Goal: Obtain resource: Download file/media

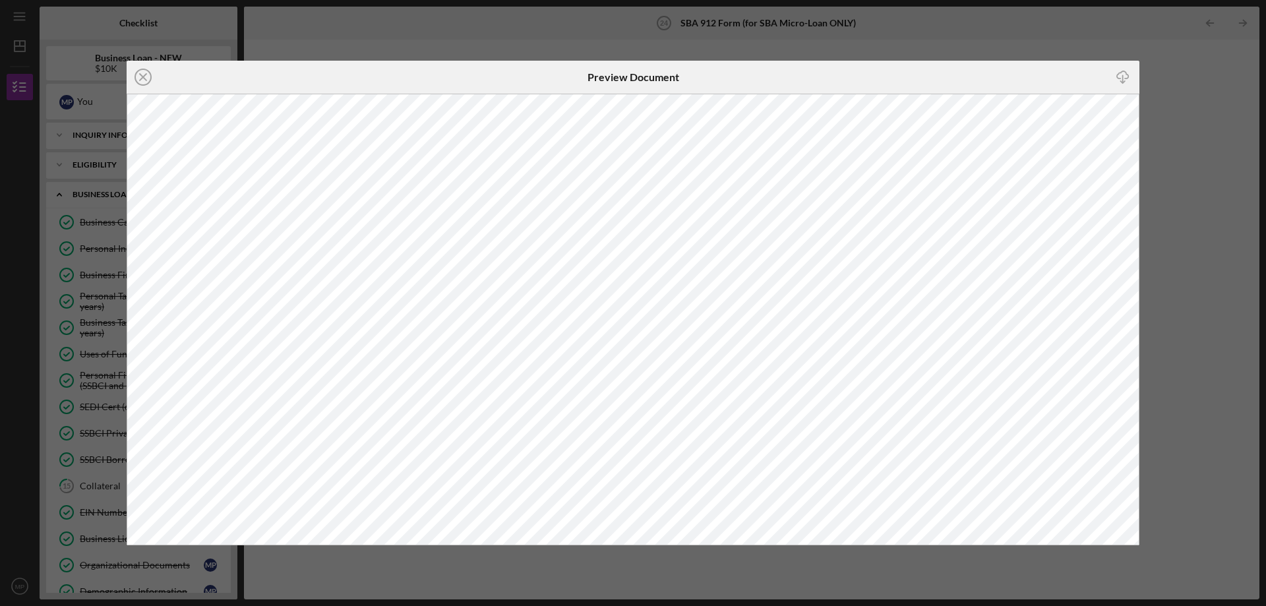
scroll to position [363, 0]
click at [143, 77] on g at bounding box center [143, 77] width 16 height 16
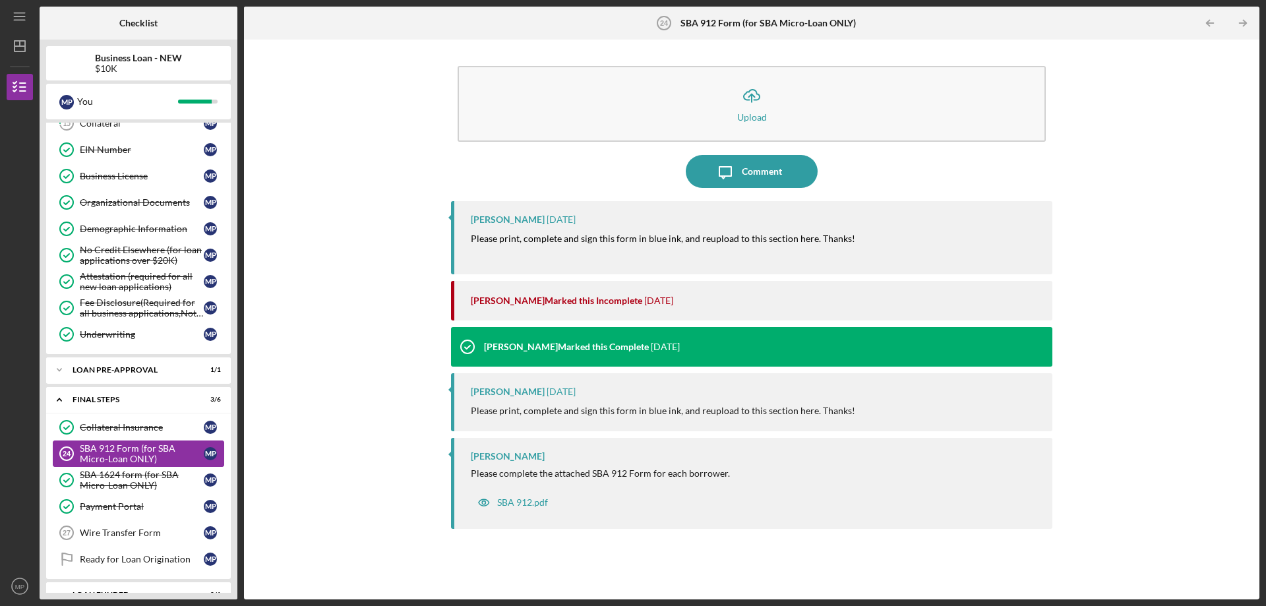
scroll to position [385, 0]
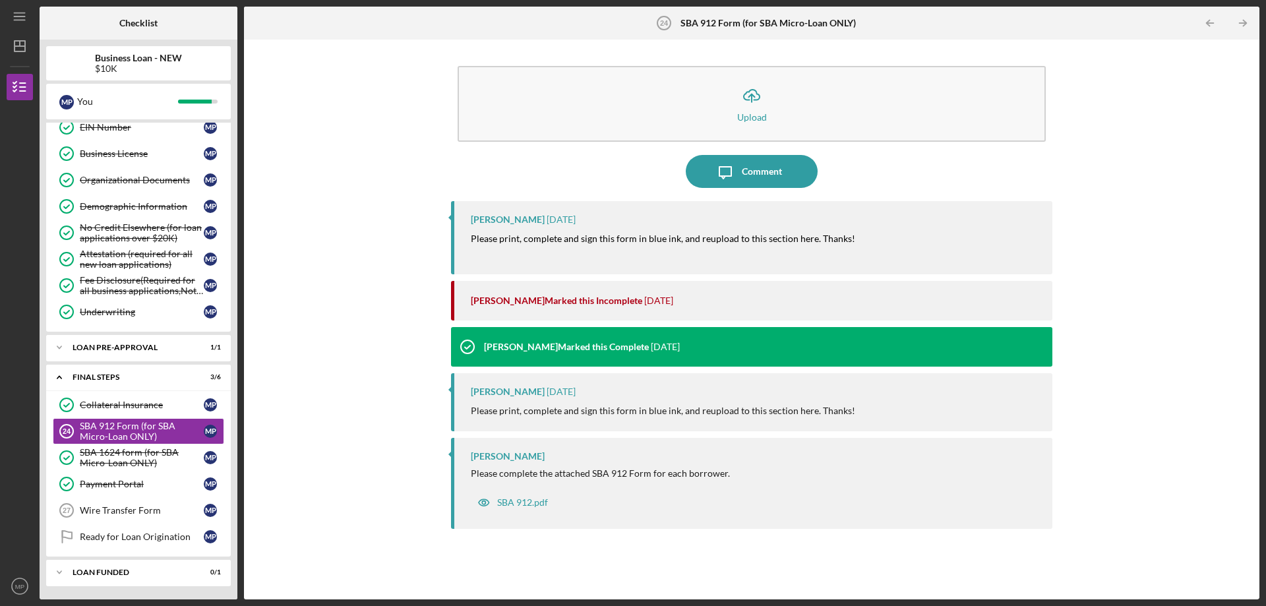
click at [658, 239] on mark "Please print, complete and sign this form in blue ink, and reupload to this sec…" at bounding box center [663, 238] width 384 height 11
click at [140, 430] on div "SBA 912 Form (for SBA Micro-Loan ONLY)" at bounding box center [142, 431] width 124 height 21
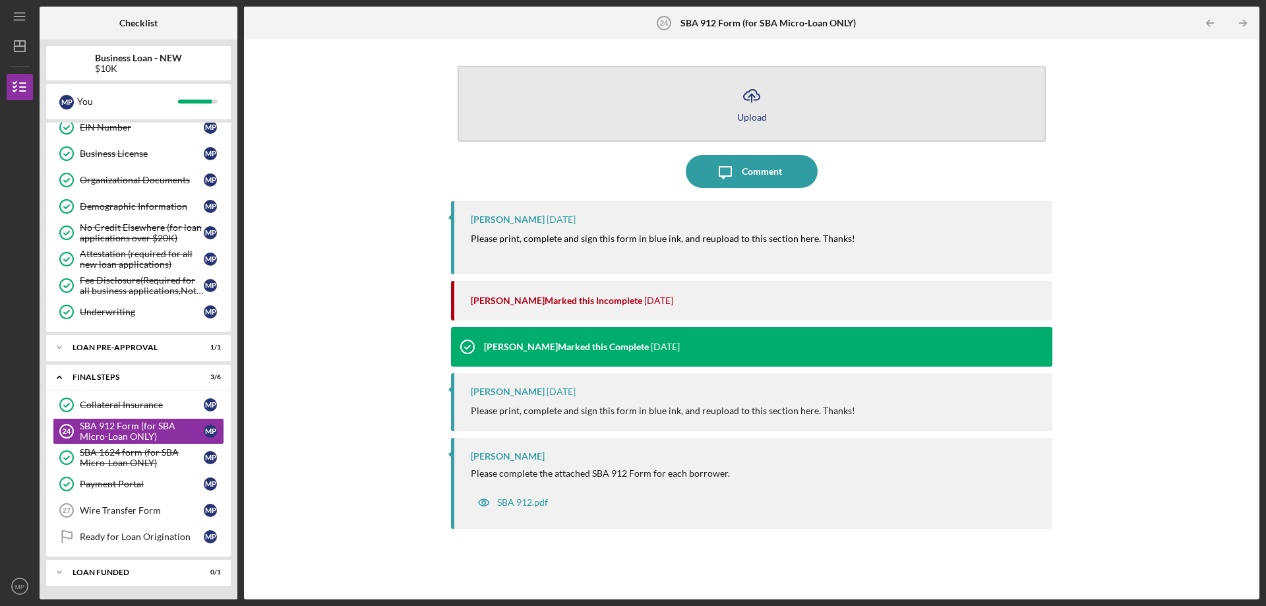
click at [746, 110] on icon "Icon/Upload" at bounding box center [751, 95] width 33 height 33
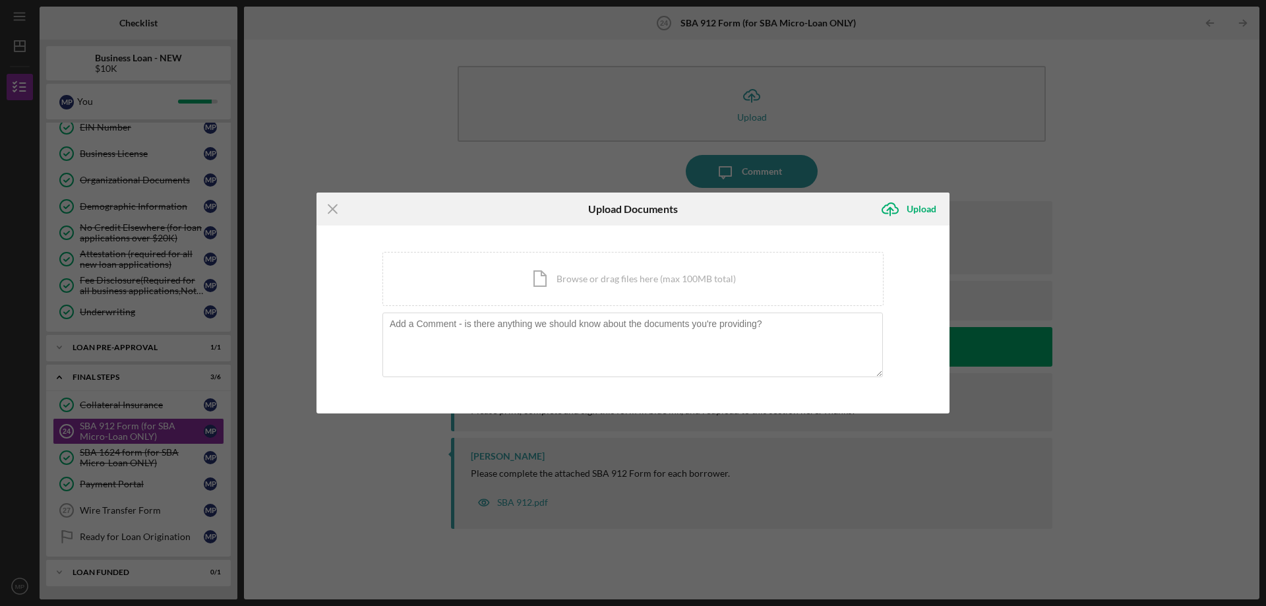
click at [380, 134] on div "Icon/Menu Close Upload Documents Icon/Upload Upload You're uploading documents …" at bounding box center [633, 303] width 1266 height 606
click at [531, 502] on div "Icon/Menu Close Upload Documents Icon/Upload Upload You're uploading documents …" at bounding box center [633, 303] width 1266 height 606
click at [330, 208] on icon "Icon/Menu Close" at bounding box center [332, 209] width 33 height 33
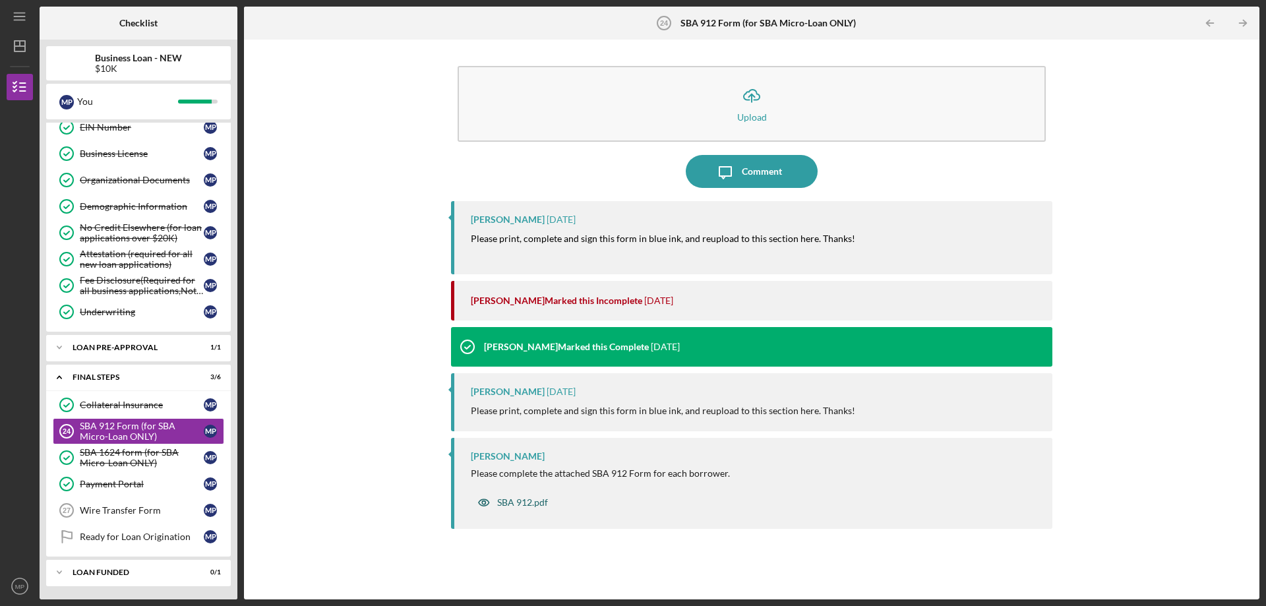
click at [523, 506] on div "SBA 912.pdf" at bounding box center [522, 502] width 51 height 11
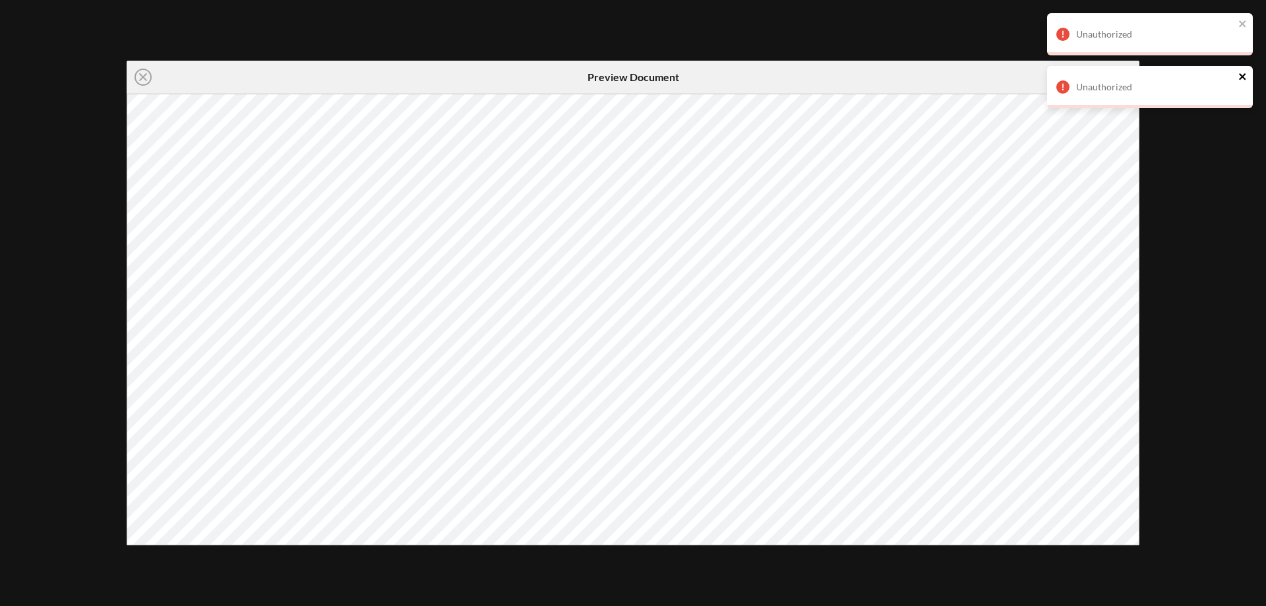
click at [1239, 76] on icon "close" at bounding box center [1242, 76] width 9 height 11
click at [1241, 18] on icon "close" at bounding box center [1242, 23] width 9 height 11
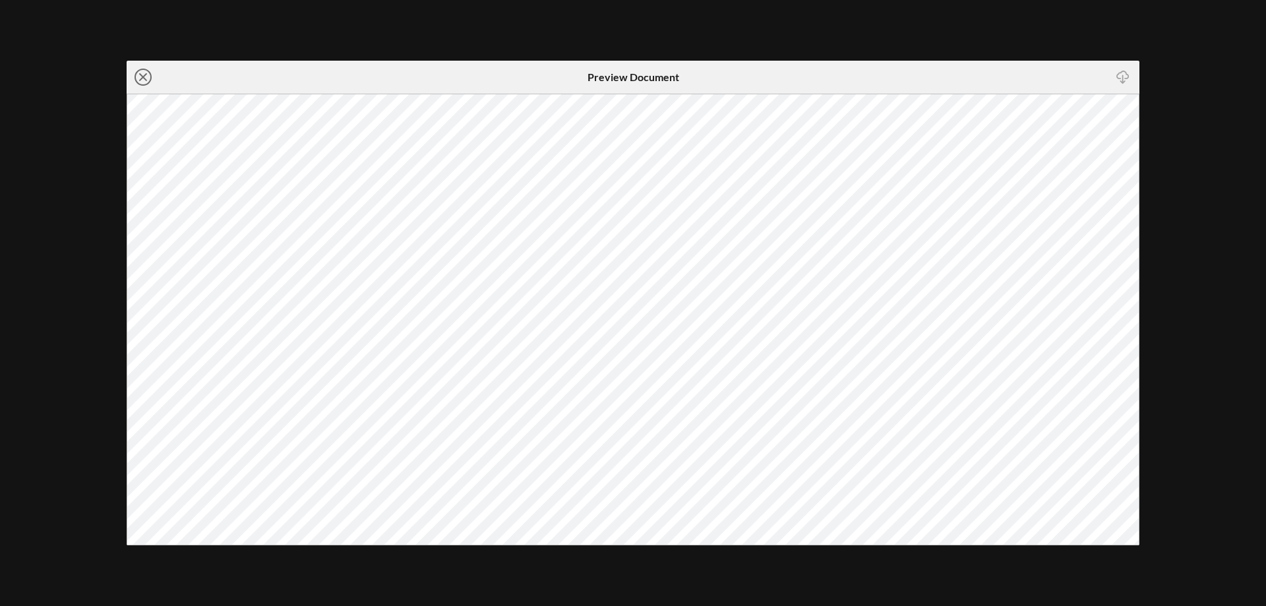
click at [142, 73] on icon "Icon/Close" at bounding box center [143, 77] width 33 height 33
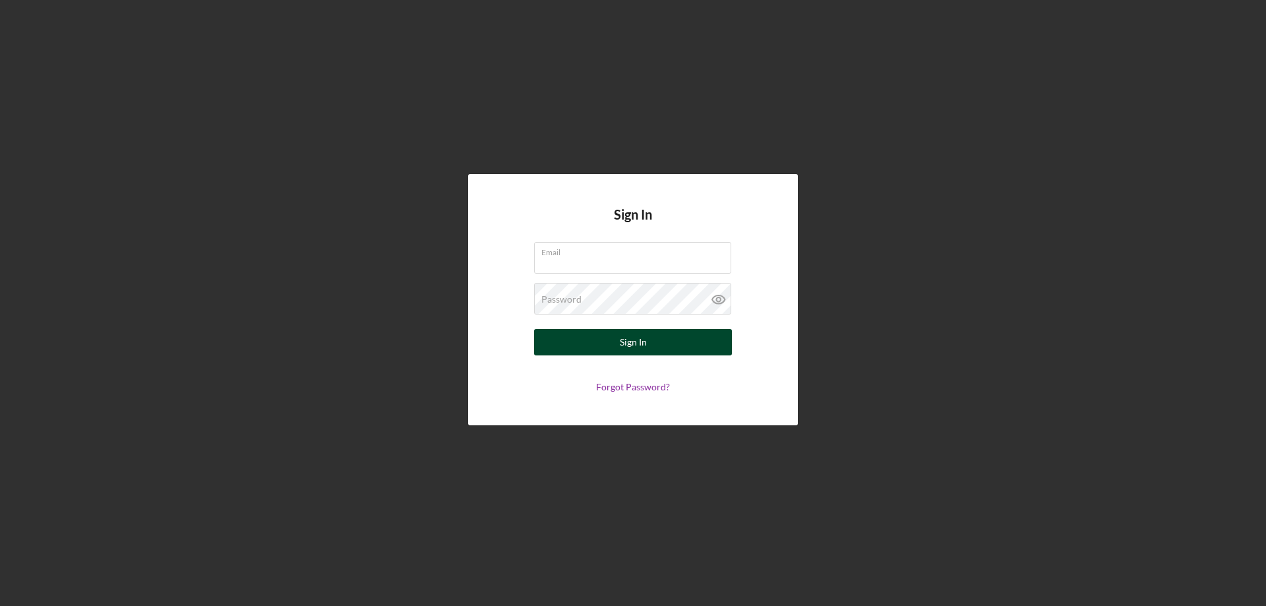
type input "[EMAIL_ADDRESS][DOMAIN_NAME]"
click at [596, 351] on button "Sign In" at bounding box center [633, 342] width 198 height 26
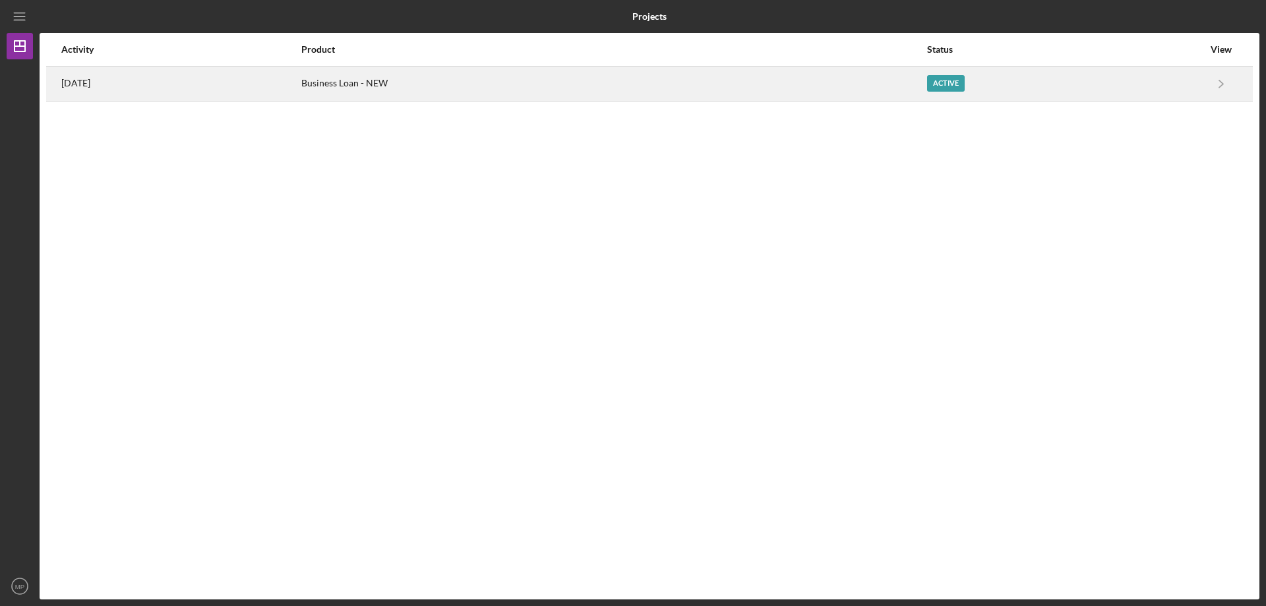
click at [502, 91] on div "Business Loan - NEW" at bounding box center [613, 83] width 624 height 33
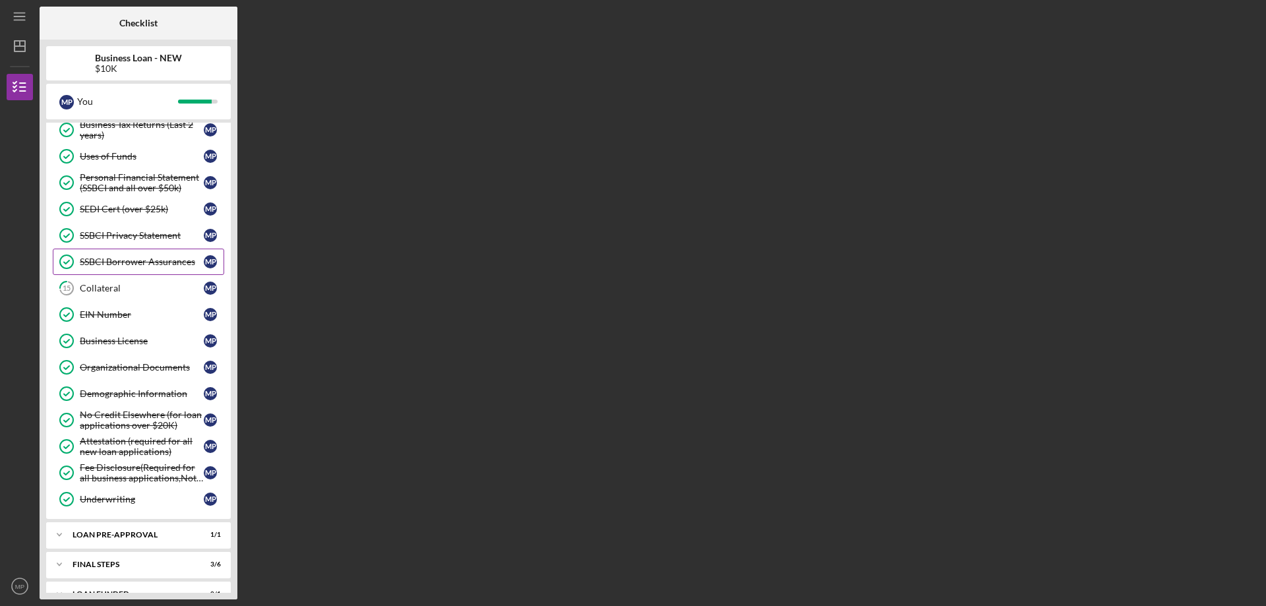
scroll to position [220, 0]
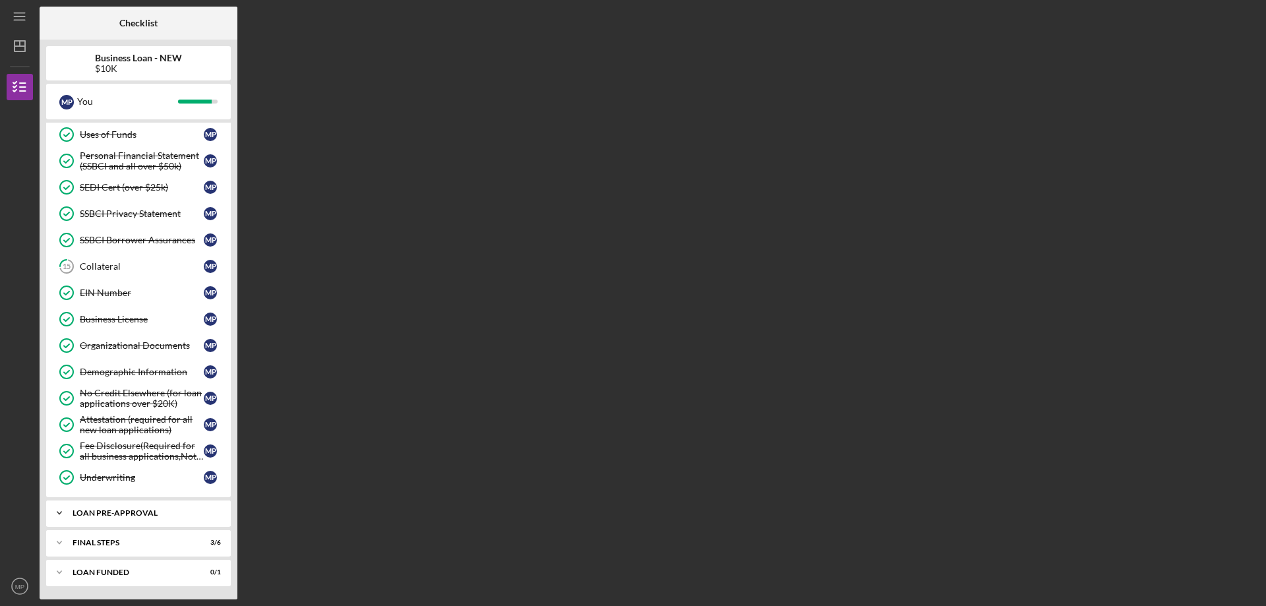
click at [118, 516] on div "LOAN PRE-APPROVAL" at bounding box center [144, 513] width 142 height 8
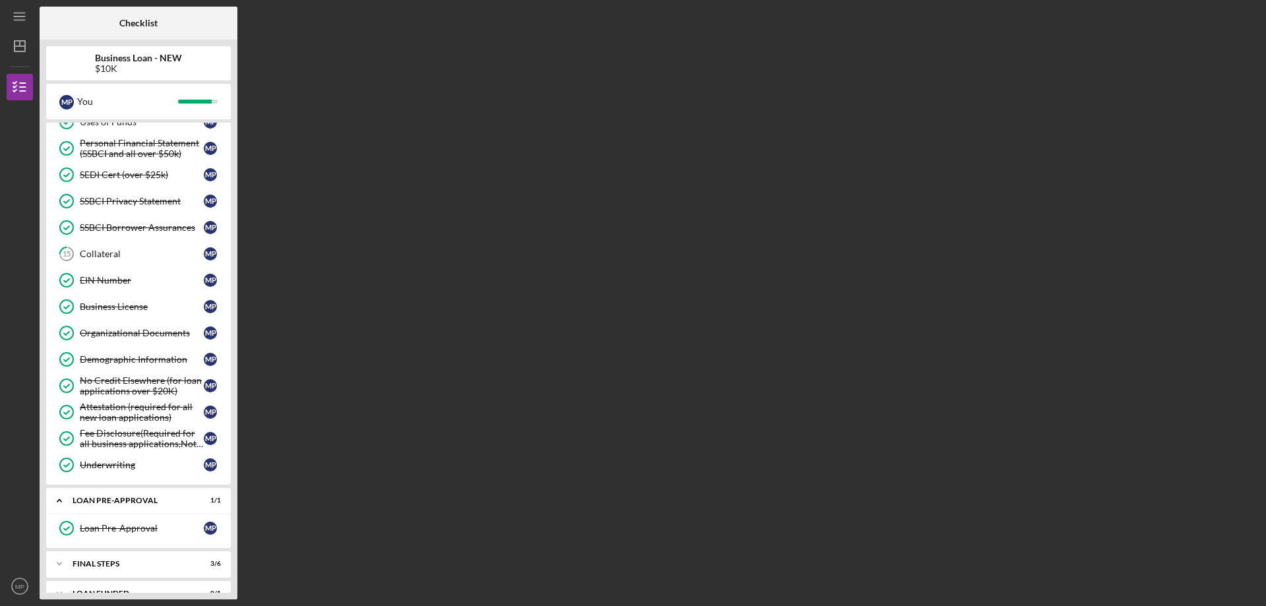
scroll to position [253, 0]
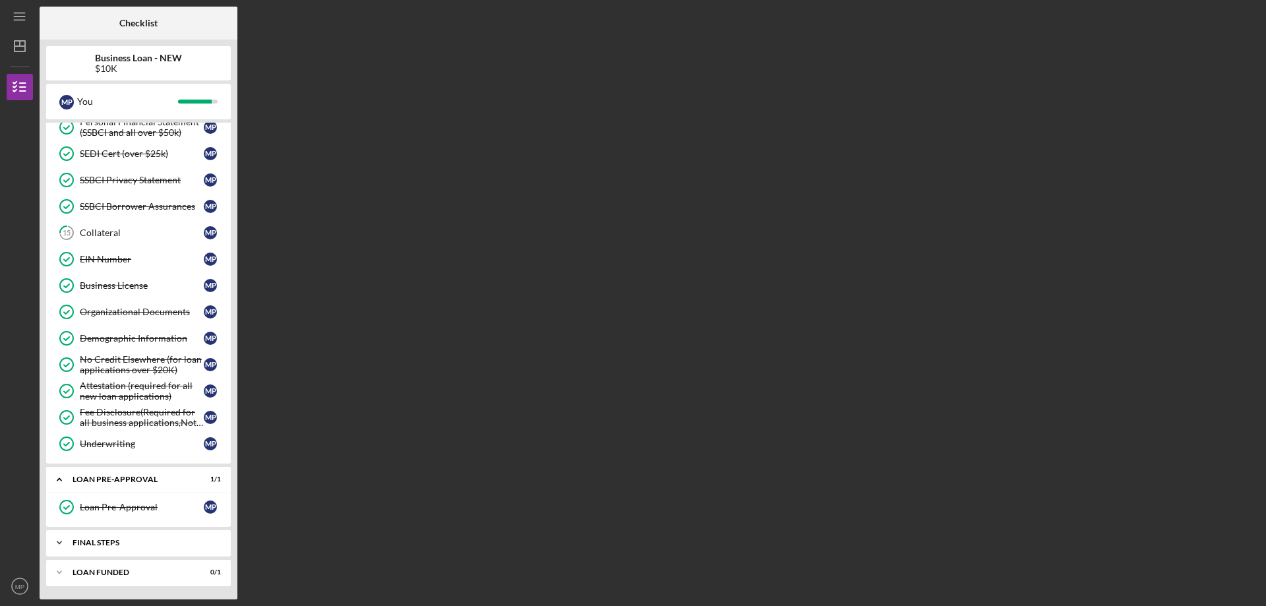
click at [102, 542] on div "FINAL STEPS" at bounding box center [144, 543] width 142 height 8
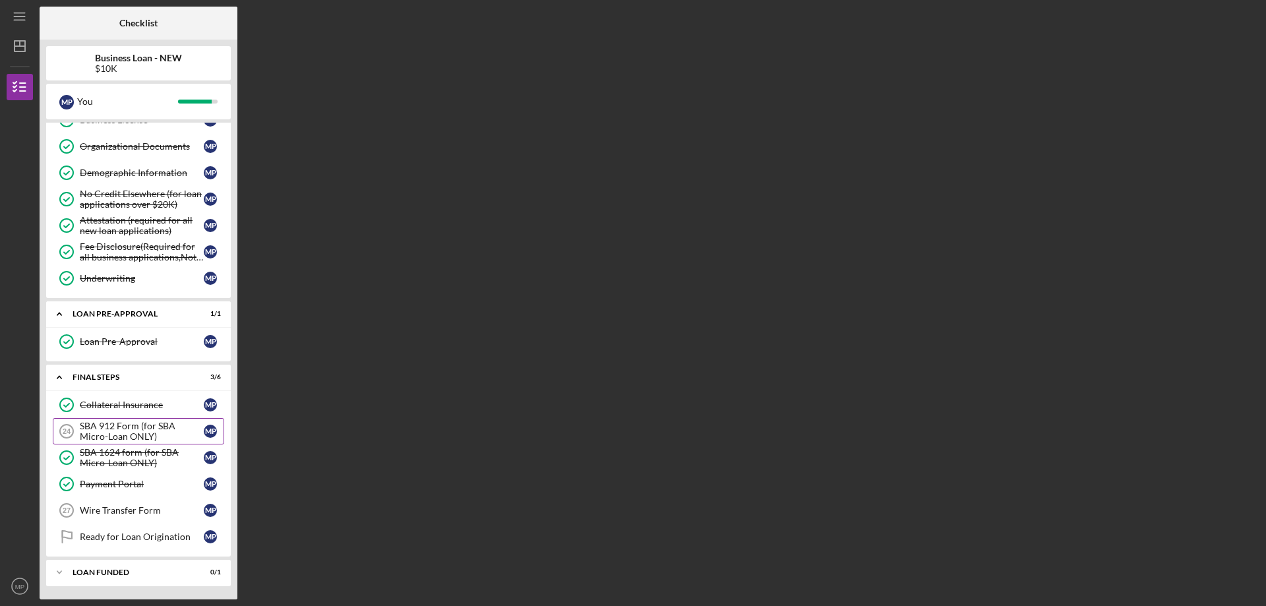
click at [143, 425] on div "SBA 912 Form (for SBA Micro-Loan ONLY)" at bounding box center [142, 431] width 124 height 21
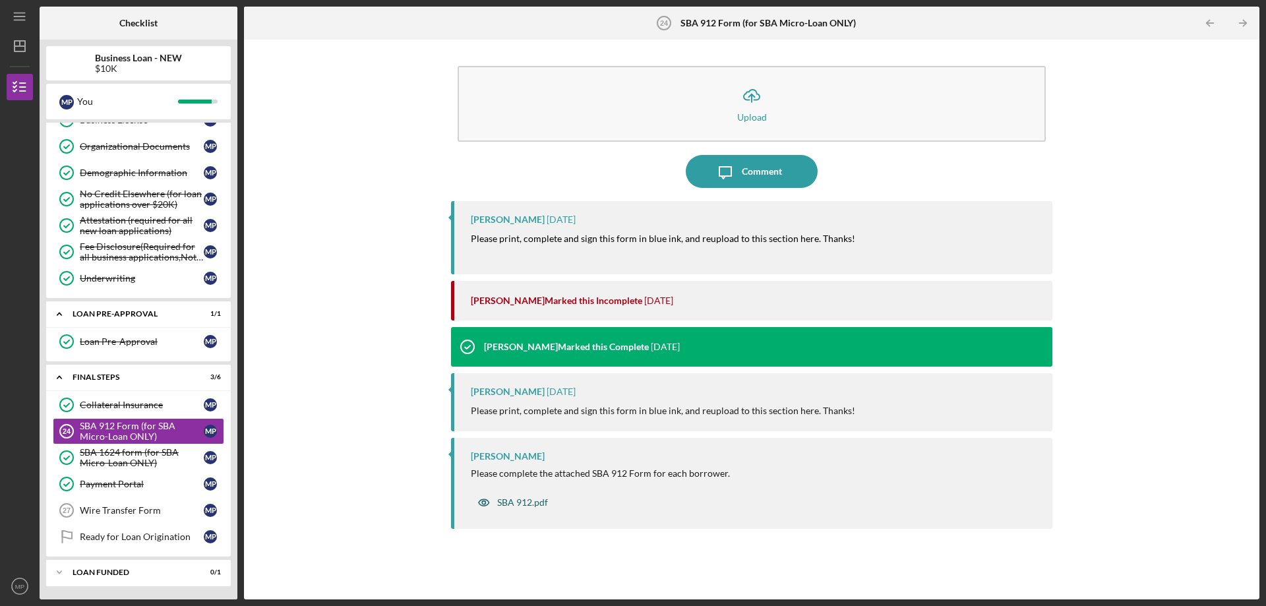
click at [525, 504] on div "SBA 912.pdf" at bounding box center [522, 502] width 51 height 11
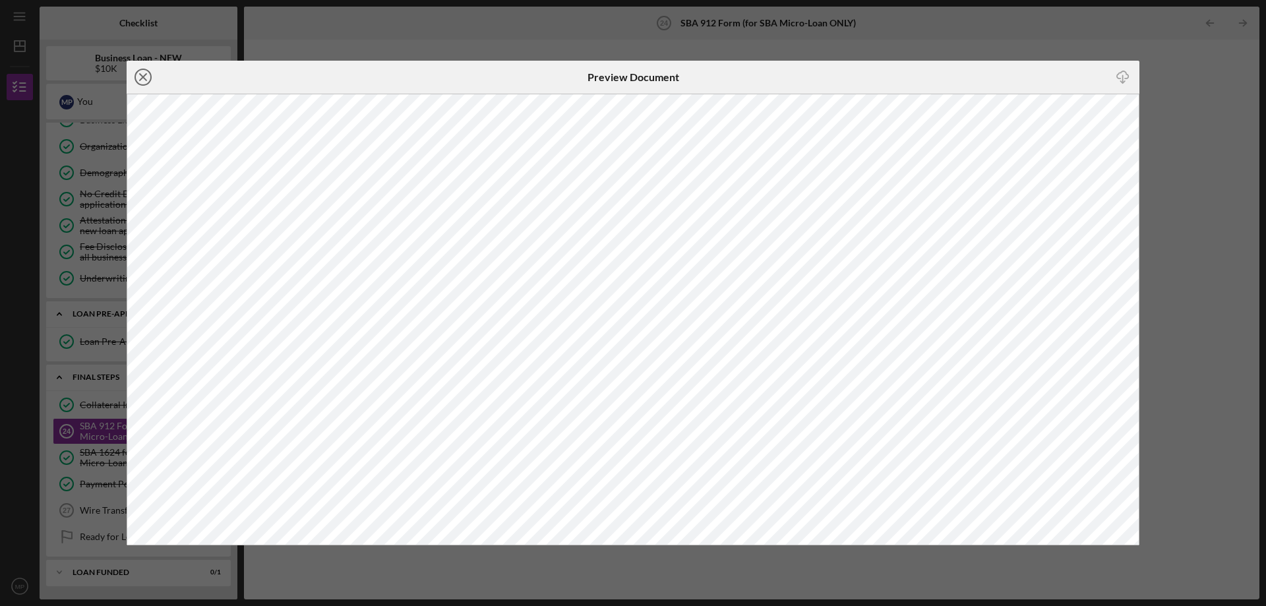
click at [148, 81] on icon "Icon/Close" at bounding box center [143, 77] width 33 height 33
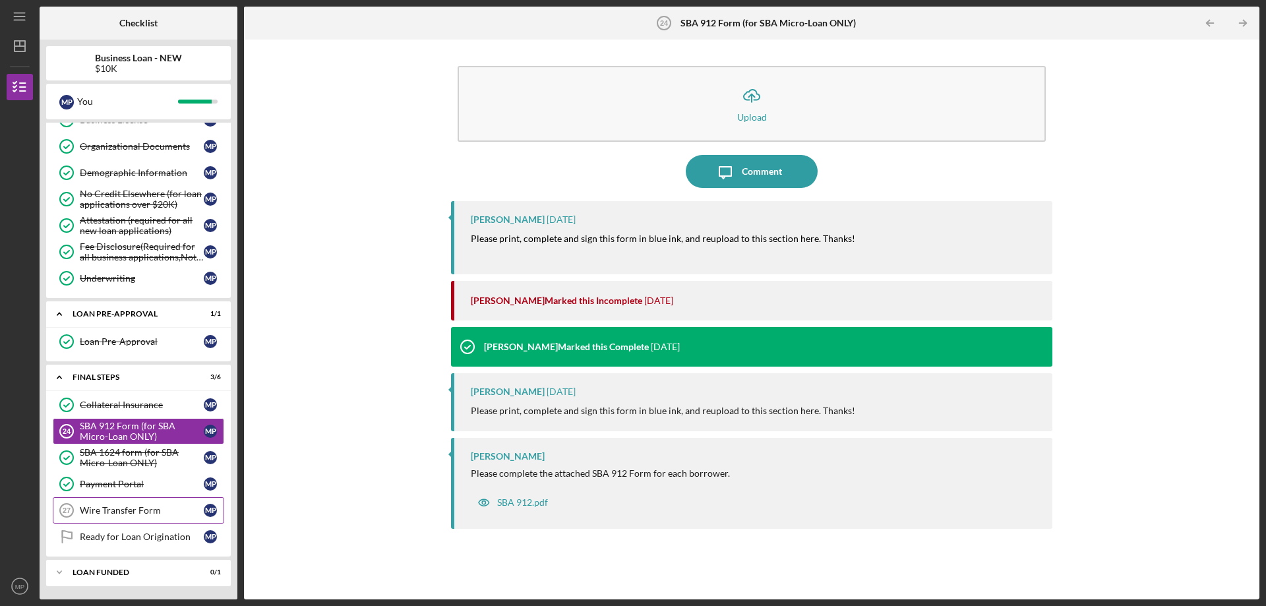
click at [138, 510] on div "Wire Transfer Form" at bounding box center [142, 510] width 124 height 11
